Goal: Task Accomplishment & Management: Manage account settings

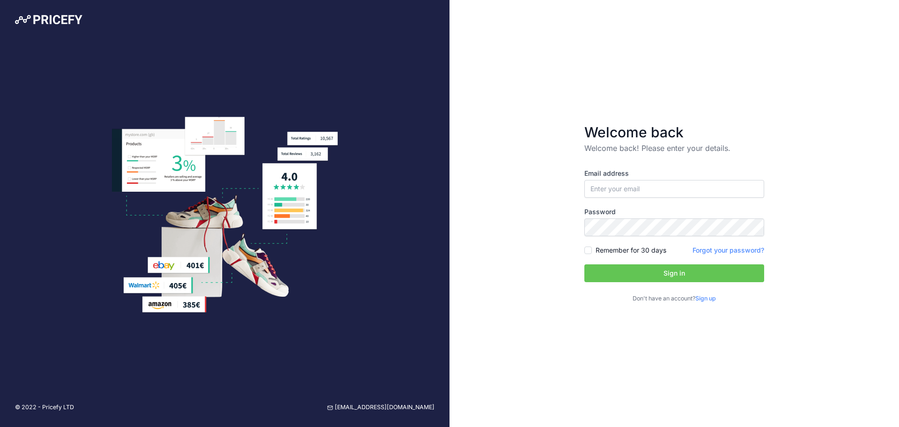
click at [584, 198] on div at bounding box center [584, 198] width 0 height 0
click at [589, 187] on input "email" at bounding box center [674, 189] width 180 height 18
type input "[EMAIL_ADDRESS][DOMAIN_NAME]"
click at [503, 219] on div "Welcome back Welcome back! Please enter your details. Email address jonstawowy@…" at bounding box center [675, 213] width 450 height 427
click at [729, 248] on link "Forgot your password?" at bounding box center [729, 250] width 72 height 8
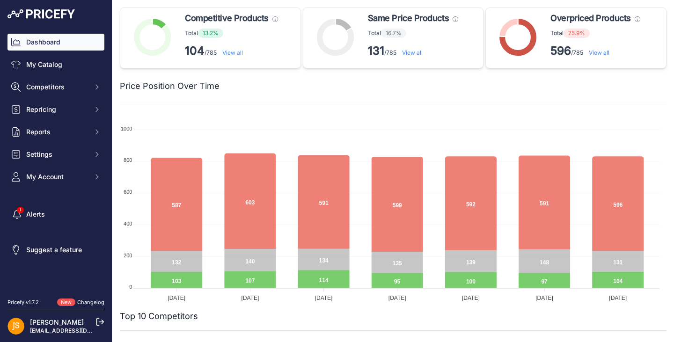
click at [42, 63] on link "My Catalog" at bounding box center [55, 64] width 97 height 17
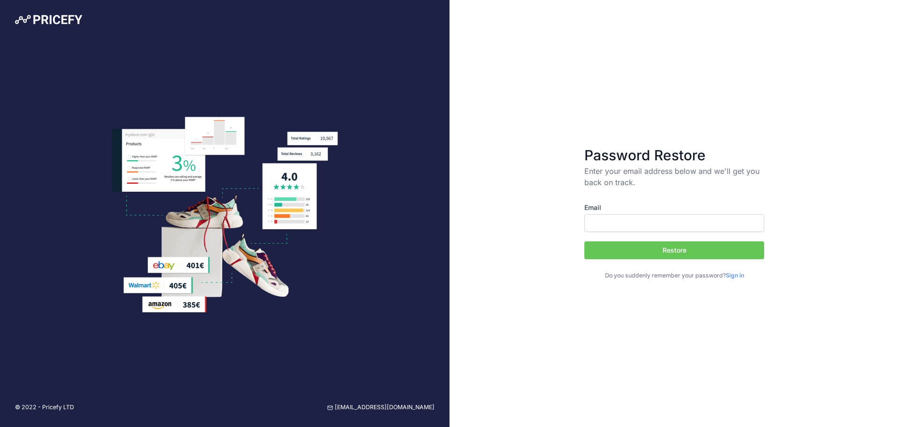
click at [654, 228] on input "Email" at bounding box center [674, 223] width 180 height 18
type input "Jon@GoFigment.com"
click at [654, 252] on button "Restore" at bounding box center [674, 250] width 180 height 18
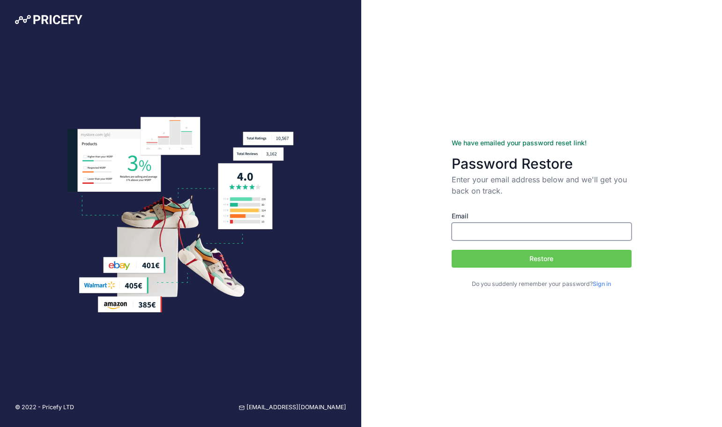
click at [521, 232] on input "Email" at bounding box center [541, 231] width 180 height 18
type input "Jon@GoFigment.com"
click at [395, 327] on div "We have emailed your password reset link! Password Restore Enter your email add…" at bounding box center [541, 213] width 361 height 427
click at [551, 258] on button "Restore" at bounding box center [541, 259] width 180 height 18
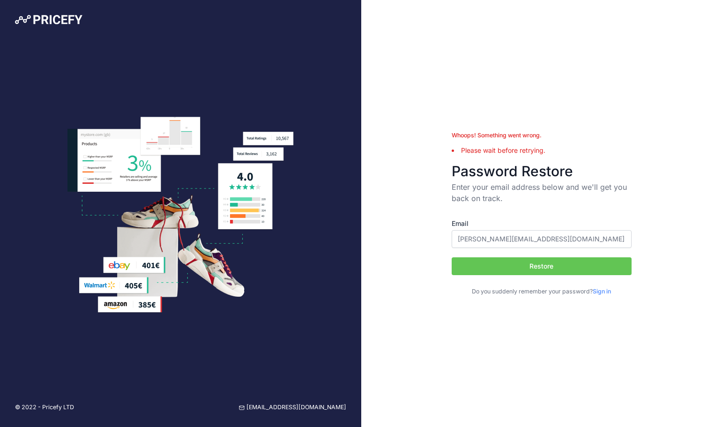
click at [600, 294] on link "Sign in" at bounding box center [601, 291] width 18 height 7
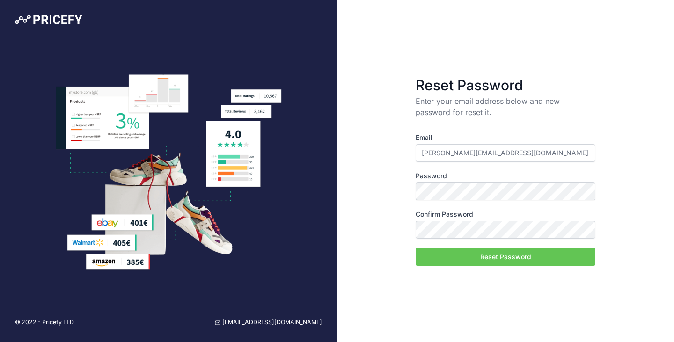
click at [507, 261] on button "Reset Password" at bounding box center [506, 257] width 180 height 18
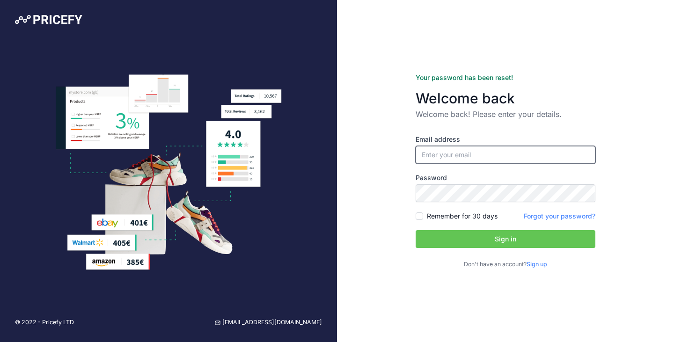
type input "[PERSON_NAME][EMAIL_ADDRESS][DOMAIN_NAME]"
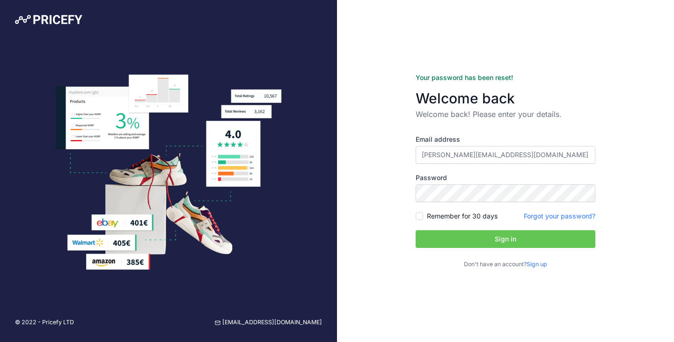
click at [415, 217] on form "Your password has been reset! Welcome back Welcome back! Please enter your deta…" at bounding box center [506, 171] width 210 height 226
click at [420, 219] on input "Remember for 30 days" at bounding box center [419, 216] width 7 height 7
checkbox input "true"
click at [515, 238] on button "Sign in" at bounding box center [506, 239] width 180 height 18
